Goal: Task Accomplishment & Management: Use online tool/utility

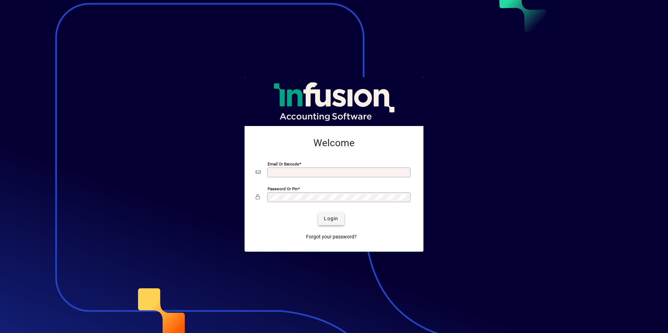
type input "**********"
click at [336, 218] on span "Login" at bounding box center [331, 218] width 14 height 7
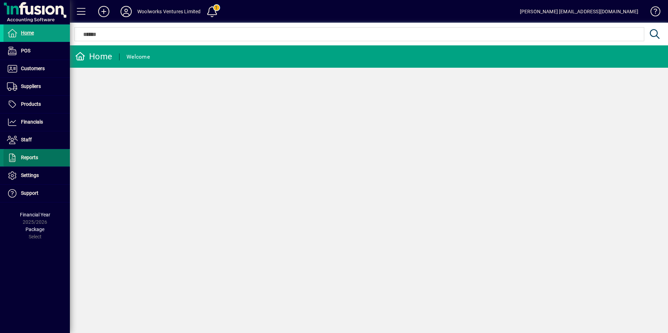
click at [31, 160] on span "Reports" at bounding box center [29, 158] width 17 height 6
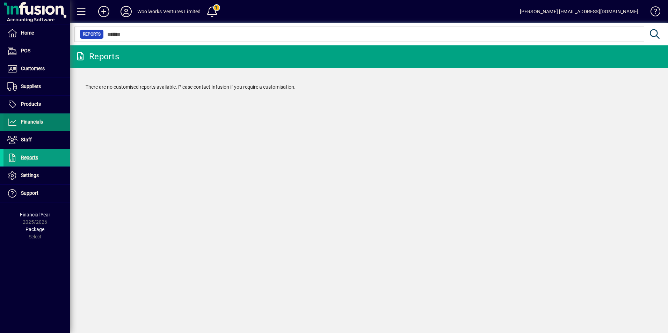
click at [32, 124] on span "Financials" at bounding box center [32, 122] width 22 height 6
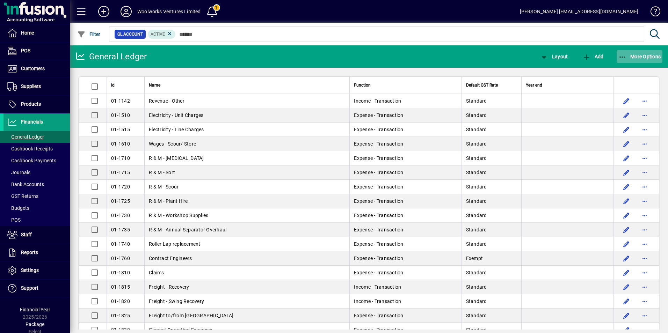
click at [643, 58] on span "More Options" at bounding box center [639, 57] width 43 height 6
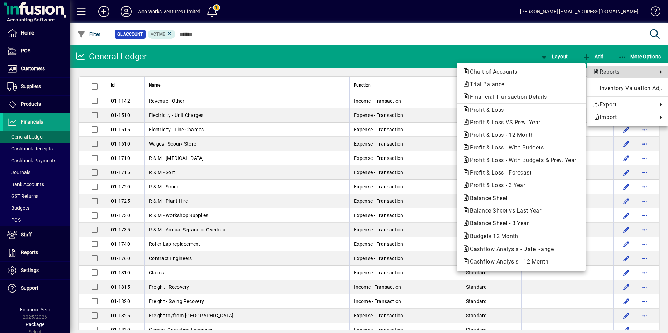
click at [614, 74] on span "Reports" at bounding box center [622, 72] width 61 height 8
click at [502, 111] on span "Profit & Loss" at bounding box center [484, 109] width 45 height 7
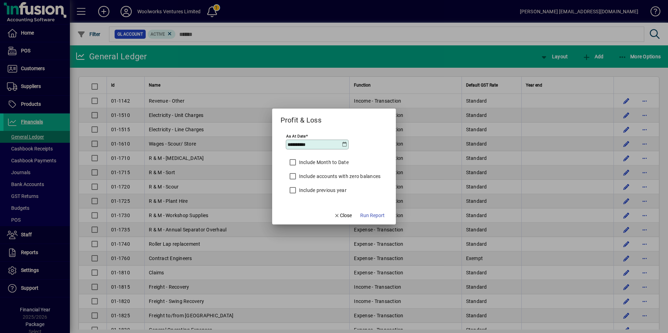
click at [345, 145] on icon at bounding box center [344, 145] width 6 height 6
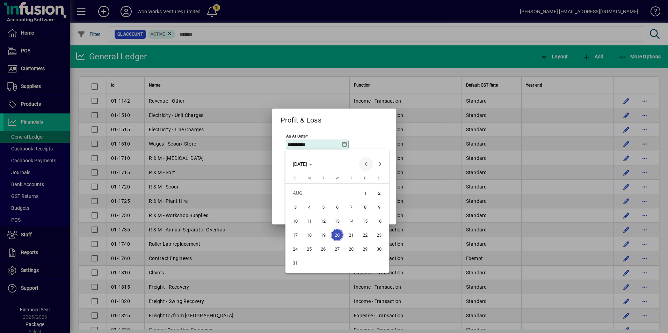
click at [362, 164] on span "Previous month" at bounding box center [366, 164] width 14 height 14
click at [354, 264] on span "31" at bounding box center [351, 263] width 13 height 13
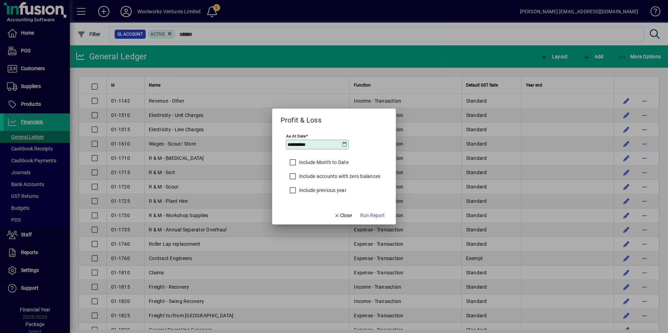
type input "**********"
click at [367, 216] on span "Run Report" at bounding box center [372, 215] width 24 height 7
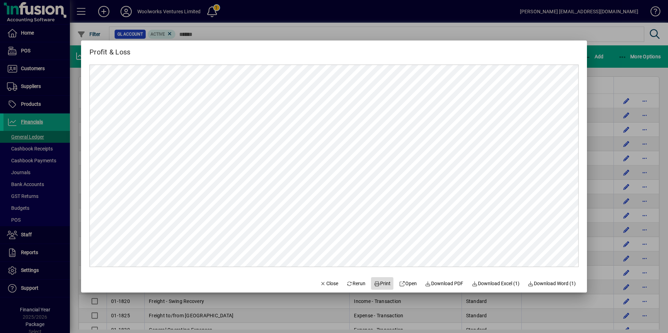
click at [378, 283] on span "Print" at bounding box center [382, 283] width 17 height 7
click at [320, 285] on icon "button" at bounding box center [323, 283] width 6 height 5
